Goal: Task Accomplishment & Management: Use online tool/utility

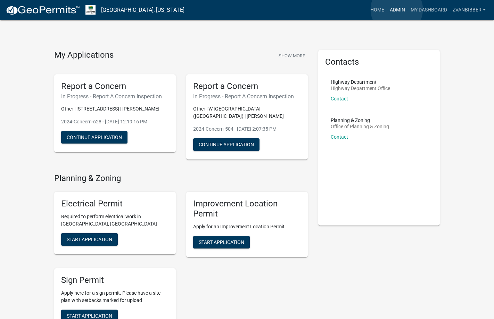
click at [396, 9] on link "Admin" at bounding box center [397, 9] width 21 height 13
click at [390, 12] on link "Admin" at bounding box center [397, 9] width 21 height 13
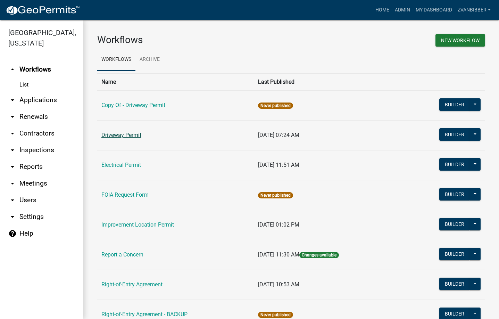
click at [118, 136] on link "Driveway Permit" at bounding box center [121, 135] width 40 height 7
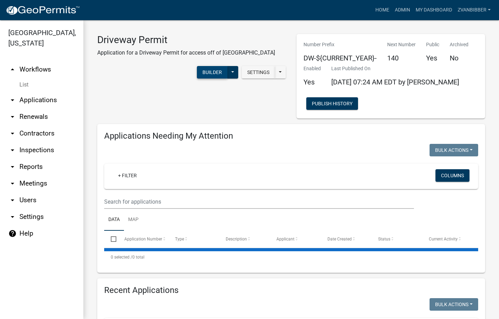
select select "3: 100"
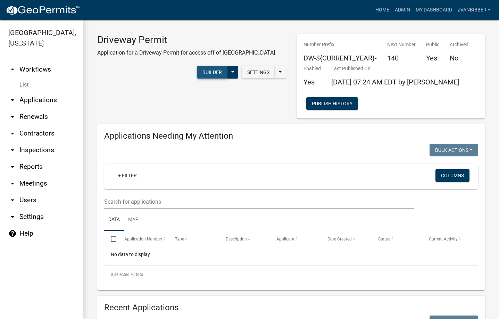
click at [205, 71] on button "Builder" at bounding box center [212, 72] width 31 height 12
select select
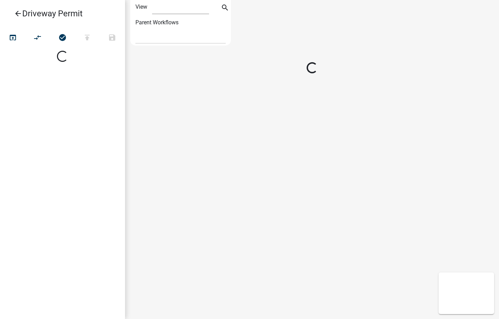
select select "1"
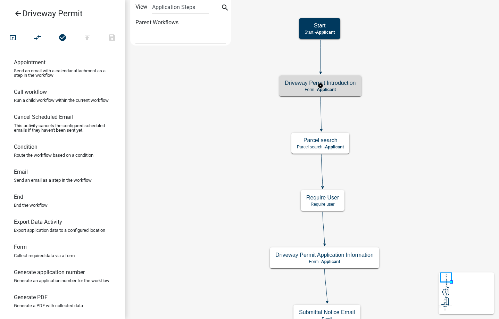
click at [293, 88] on p "Form - Applicant" at bounding box center [320, 89] width 71 height 5
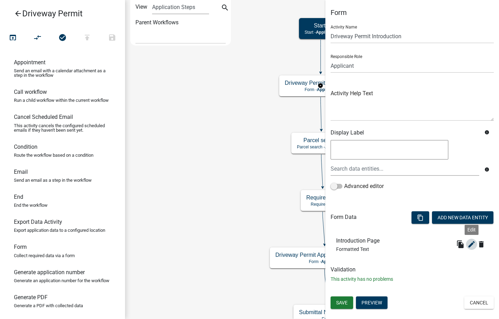
click at [469, 243] on icon "edit" at bounding box center [471, 244] width 8 height 8
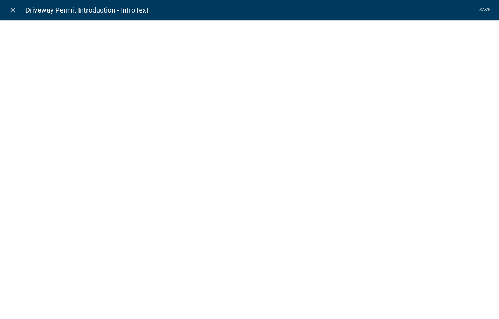
select select "rich-text"
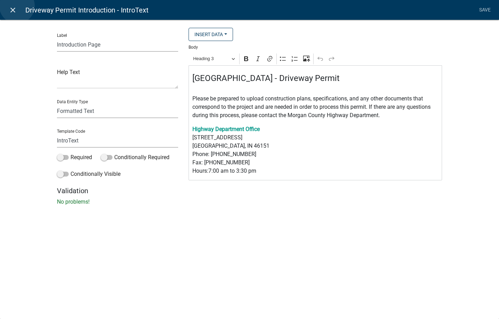
click at [17, 6] on link "close" at bounding box center [13, 10] width 14 height 14
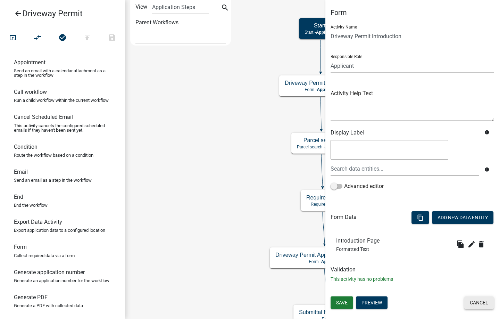
click at [491, 307] on button "Cancel" at bounding box center [479, 302] width 30 height 12
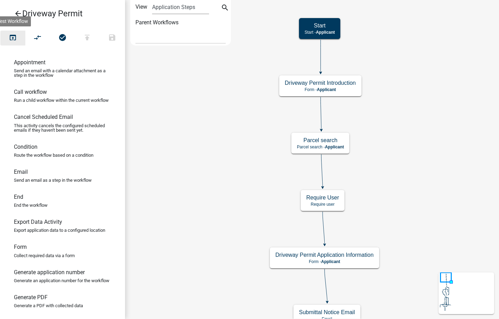
click at [7, 40] on button "open_in_browser" at bounding box center [12, 38] width 25 height 15
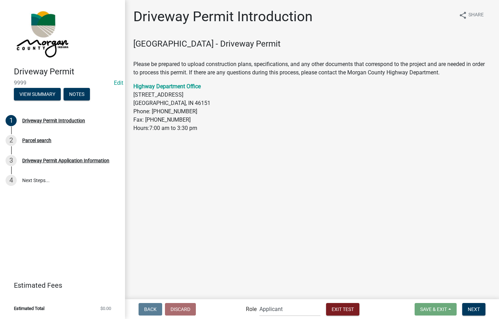
click at [470, 302] on div "Back Discard Role Applicant Highway Department Highway Dept Inspectors Admin Ex…" at bounding box center [312, 309] width 363 height 14
click at [470, 307] on span "Next" at bounding box center [474, 309] width 12 height 6
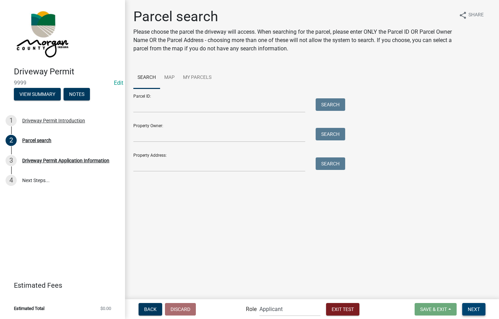
click at [479, 314] on button "Next" at bounding box center [473, 309] width 23 height 12
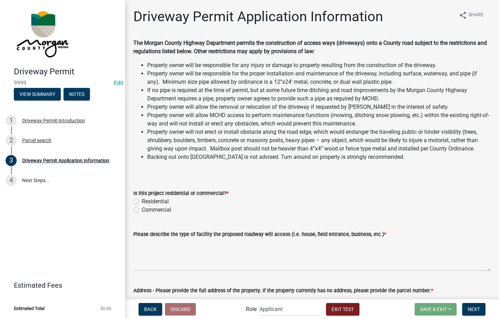
click at [176, 83] on li "Property owner will be responsible for the proper installation and maintenance …" at bounding box center [318, 77] width 343 height 17
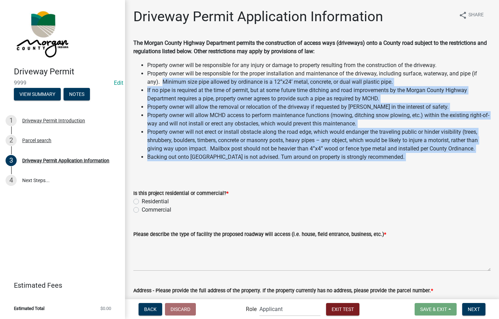
drag, startPoint x: 176, startPoint y: 83, endPoint x: 386, endPoint y: 157, distance: 222.7
click at [386, 157] on ul "Property owner will be responsible for any injury or damage to property resulti…" at bounding box center [311, 111] width 357 height 100
click at [386, 157] on li "Backing out onto [GEOGRAPHIC_DATA] is not advised. Turn around on property is s…" at bounding box center [318, 157] width 343 height 8
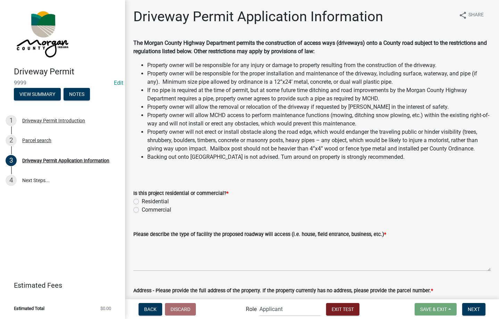
click at [135, 41] on strong "The Morgan County Highway Department permits the construction of access ways (d…" at bounding box center [309, 47] width 353 height 15
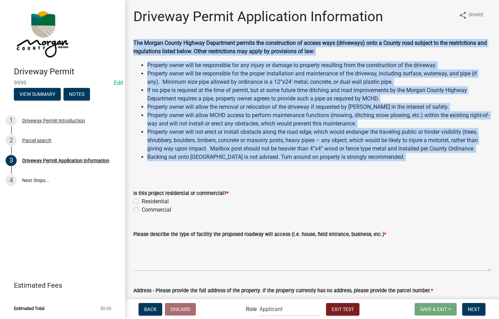
drag, startPoint x: 135, startPoint y: 41, endPoint x: 386, endPoint y: 158, distance: 276.8
click at [386, 158] on div "The Morgan County Highway Department permits the construction of access ways (d…" at bounding box center [311, 107] width 357 height 136
click at [390, 158] on li "Backing out onto [GEOGRAPHIC_DATA] is not advised. Turn around on property is s…" at bounding box center [318, 157] width 343 height 8
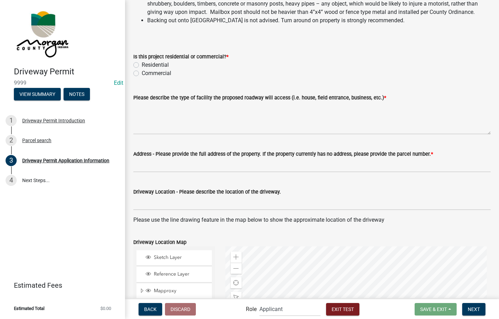
scroll to position [139, 0]
